Goal: Transaction & Acquisition: Purchase product/service

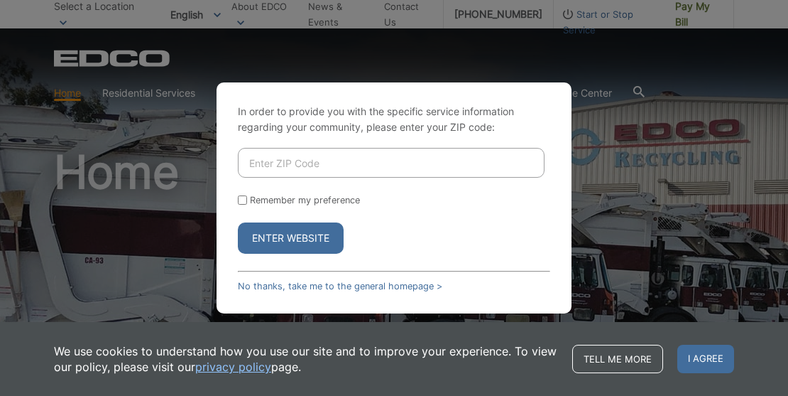
click at [287, 157] on input "Enter ZIP Code" at bounding box center [391, 163] width 307 height 30
type input "92024"
click at [246, 203] on input "Remember my preference" at bounding box center [242, 199] width 9 height 9
checkbox input "true"
click at [271, 237] on button "Enter Website" at bounding box center [291, 237] width 106 height 31
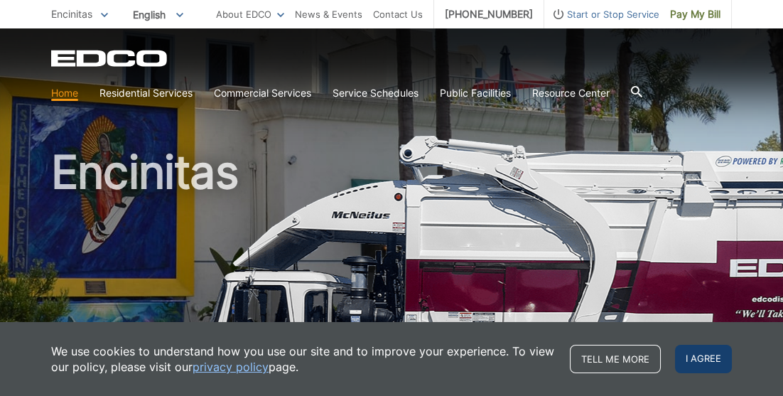
click at [698, 359] on span "I agree" at bounding box center [703, 359] width 57 height 28
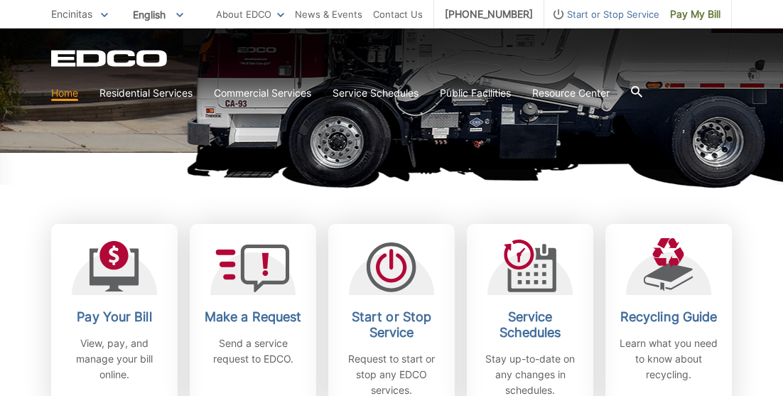
scroll to position [406, 0]
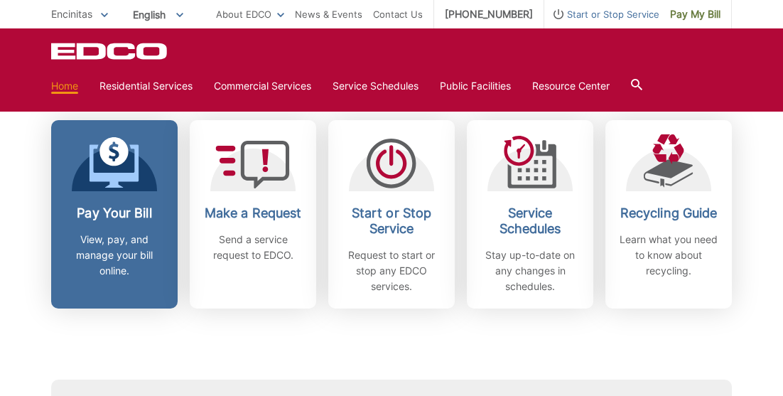
click at [107, 212] on h2 "Pay Your Bill" at bounding box center [114, 213] width 105 height 16
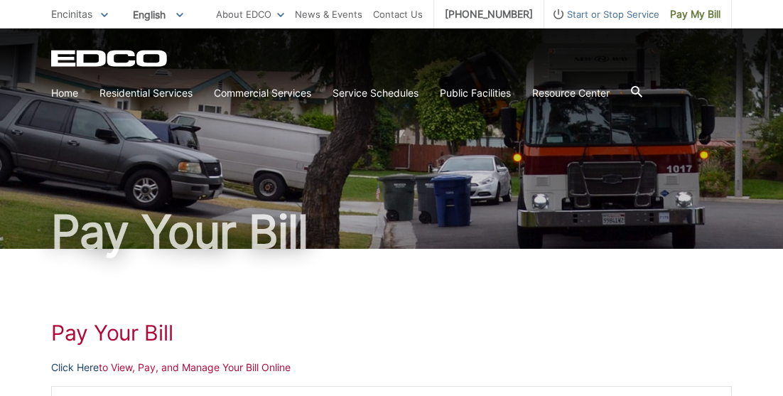
click at [75, 363] on link "Click Here" at bounding box center [75, 367] width 48 height 16
click at [705, 15] on span "Pay My Bill" at bounding box center [695, 14] width 50 height 16
click at [87, 370] on link "Click Here" at bounding box center [75, 367] width 48 height 16
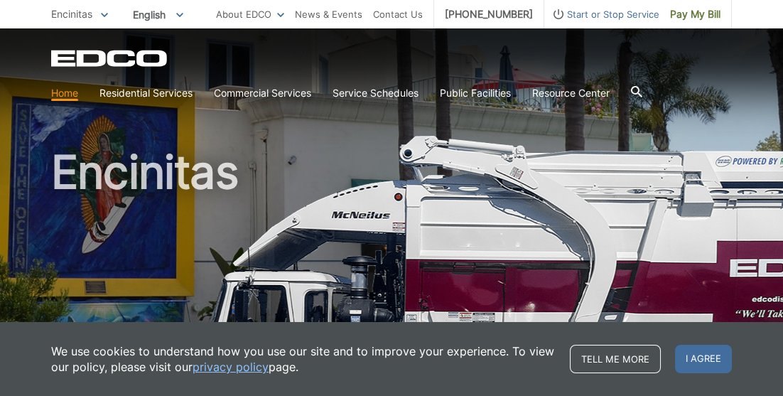
click at [102, 13] on icon at bounding box center [104, 15] width 7 height 5
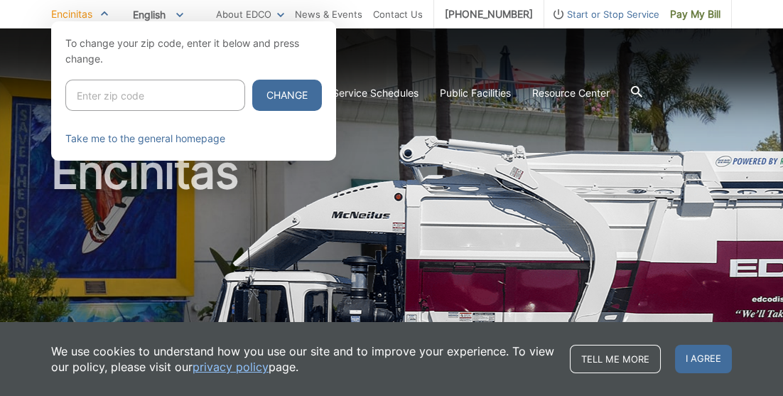
click at [80, 97] on input "Enter zip code" at bounding box center [155, 95] width 180 height 31
type input "9"
type input "92007"
click at [265, 97] on button "Change" at bounding box center [287, 95] width 70 height 31
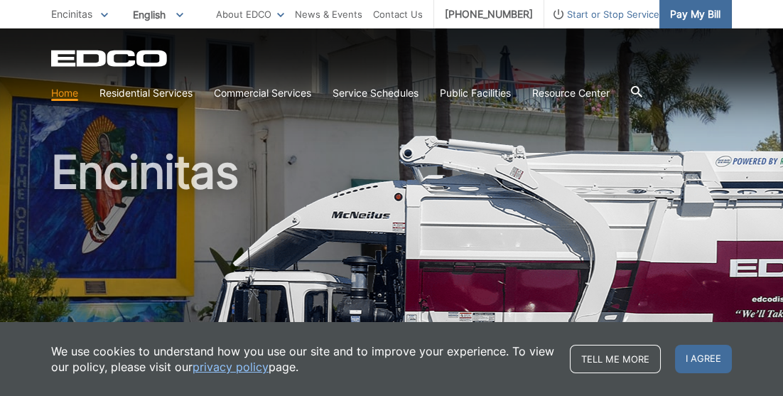
click at [695, 6] on span "Pay My Bill" at bounding box center [695, 14] width 50 height 16
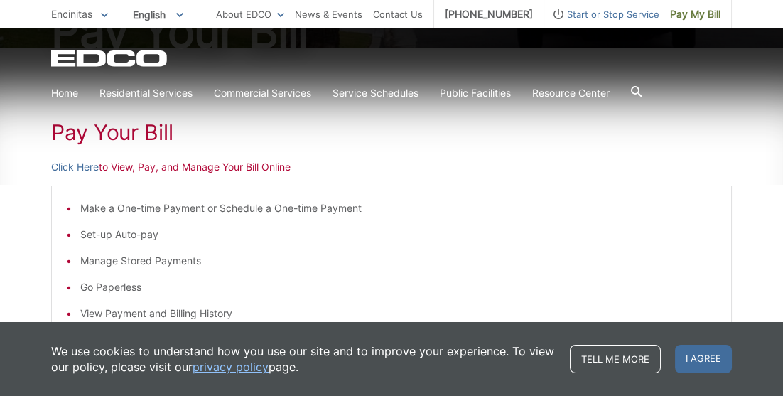
scroll to position [202, 0]
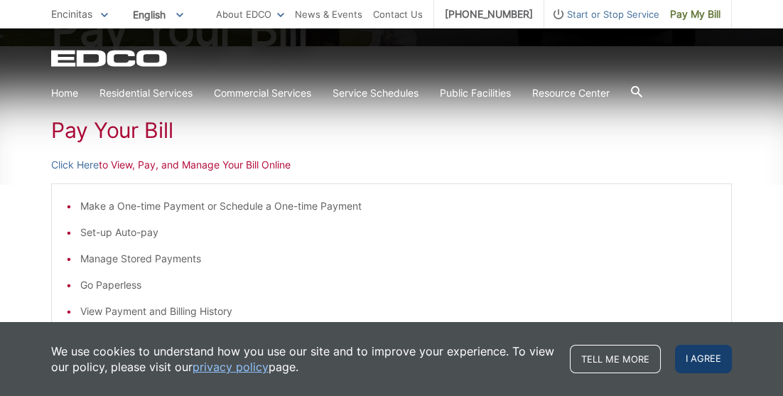
click at [691, 361] on span "I agree" at bounding box center [703, 359] width 57 height 28
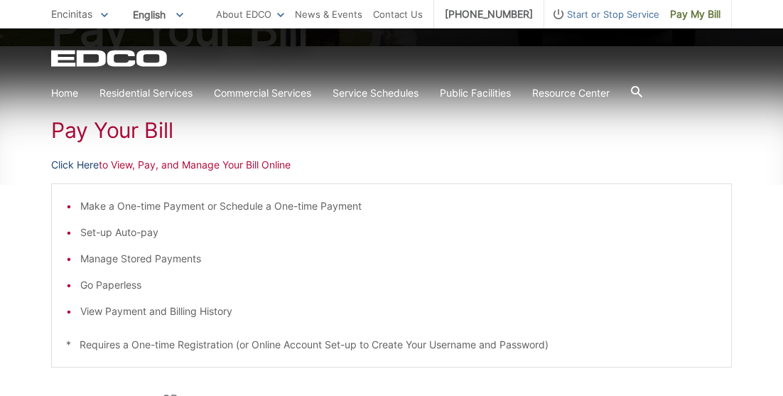
click at [84, 163] on link "Click Here" at bounding box center [75, 165] width 48 height 16
click at [99, 15] on p "Encinitas" at bounding box center [79, 14] width 57 height 16
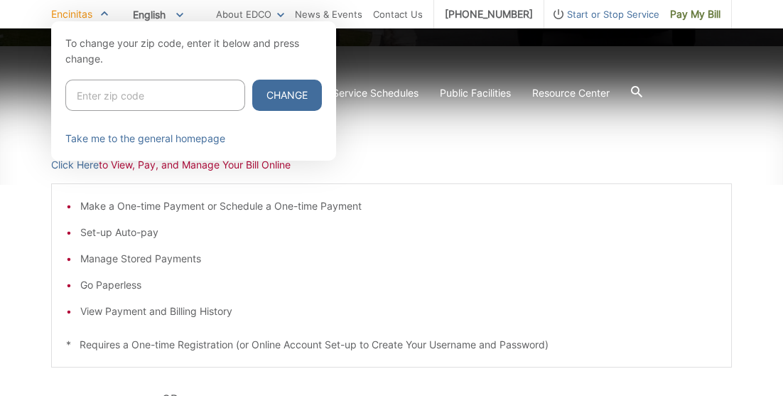
click at [484, 256] on div at bounding box center [391, 219] width 783 height 396
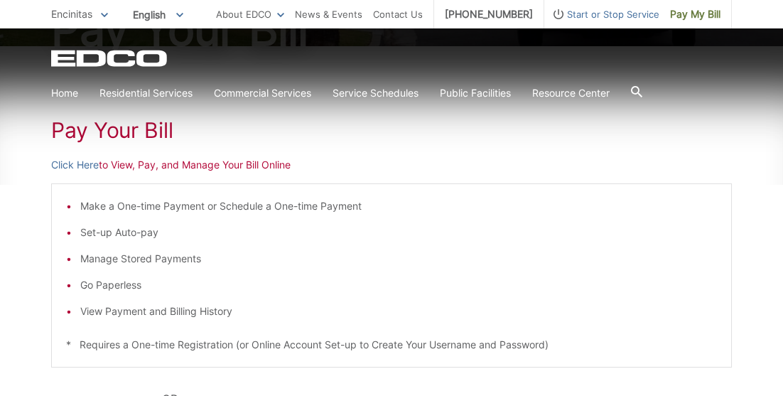
click at [90, 308] on li "View Payment and Billing History" at bounding box center [398, 311] width 636 height 16
click at [120, 313] on li "View Payment and Billing History" at bounding box center [398, 311] width 636 height 16
click at [67, 164] on link "Click Here" at bounding box center [75, 165] width 48 height 16
